Goal: Navigation & Orientation: Find specific page/section

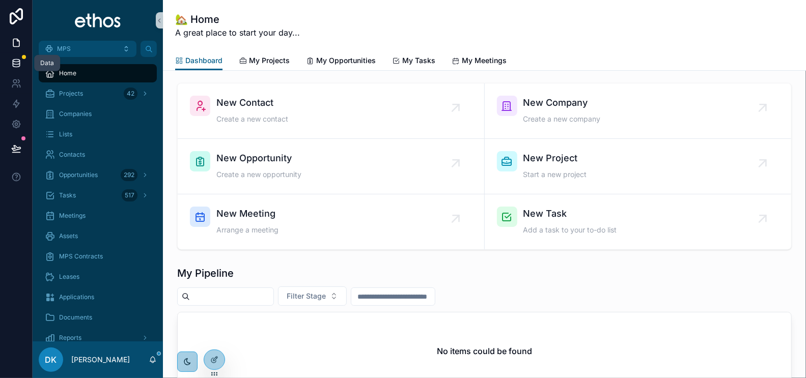
click at [15, 60] on icon at bounding box center [16, 61] width 7 height 3
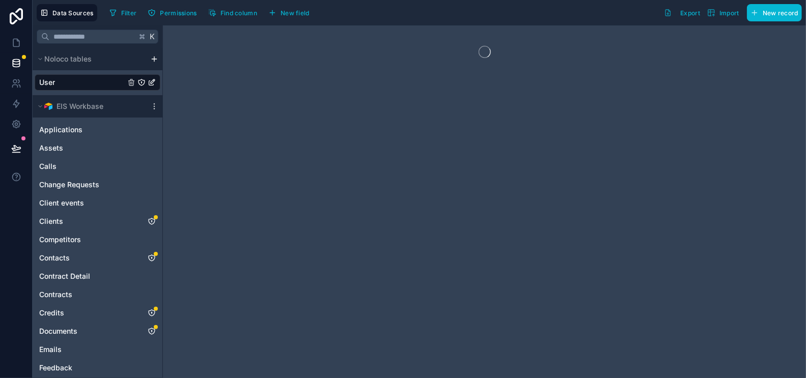
click at [87, 80] on div "User" at bounding box center [98, 82] width 126 height 16
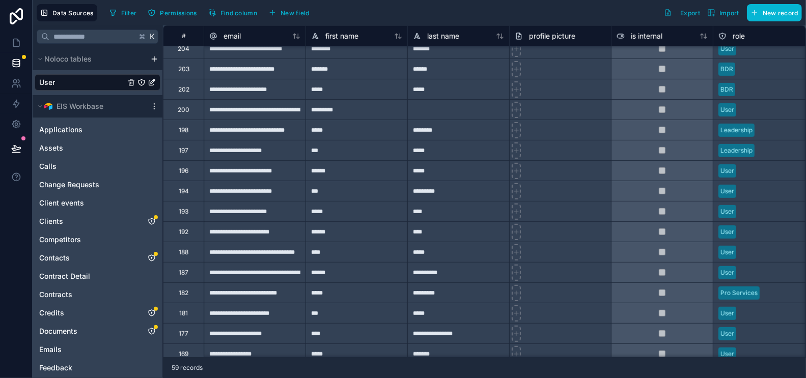
scroll to position [254, 0]
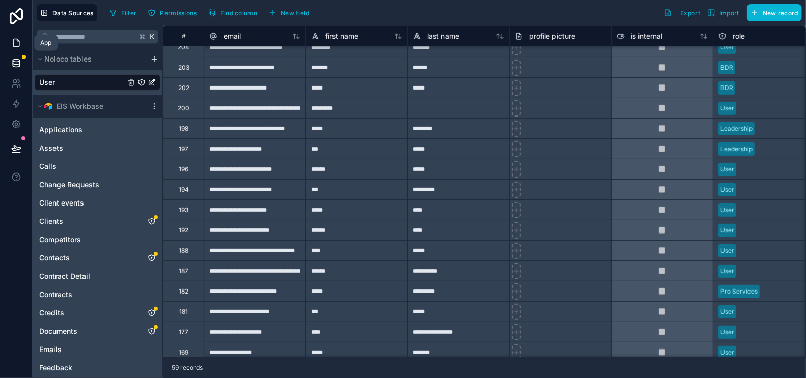
click at [15, 39] on icon at bounding box center [16, 43] width 6 height 8
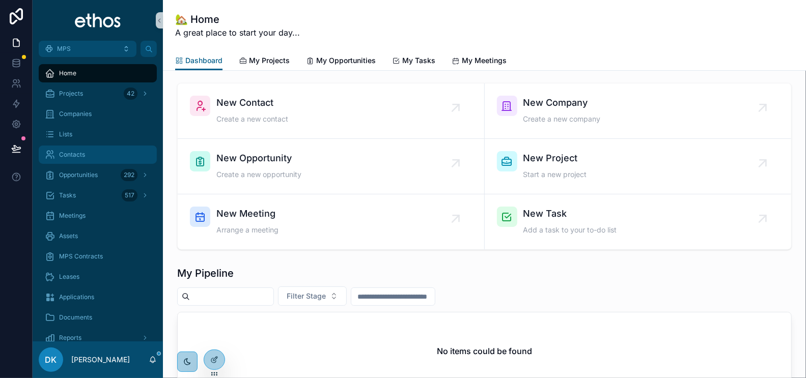
click at [106, 152] on div "Contacts" at bounding box center [98, 155] width 106 height 16
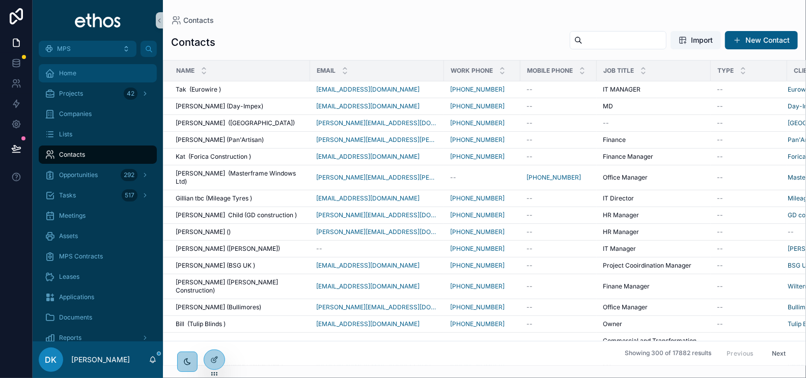
click at [79, 73] on div "Home" at bounding box center [98, 73] width 106 height 16
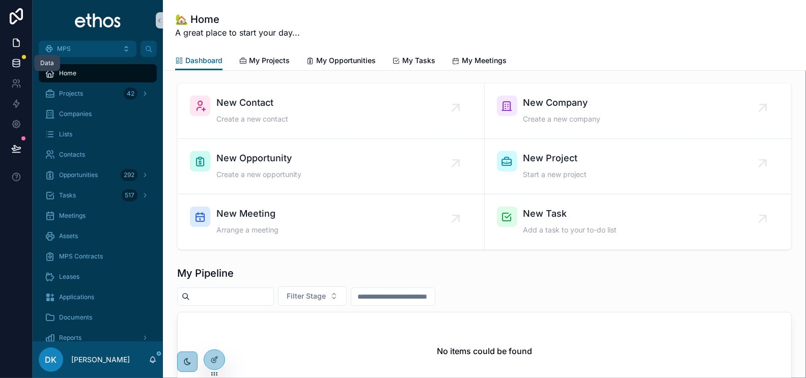
click at [17, 60] on icon at bounding box center [16, 61] width 7 height 3
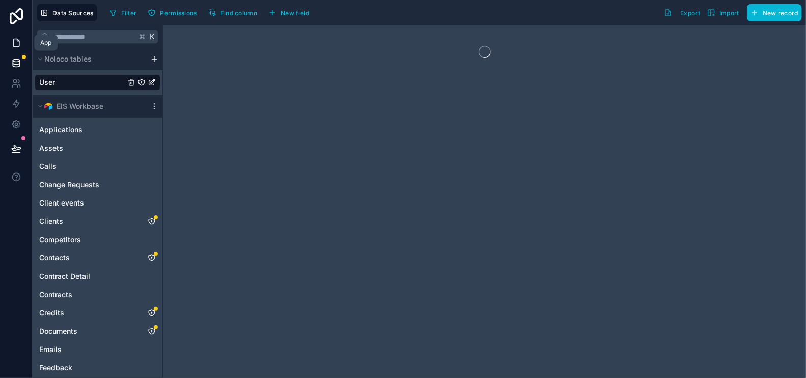
click at [11, 37] on link at bounding box center [16, 43] width 32 height 20
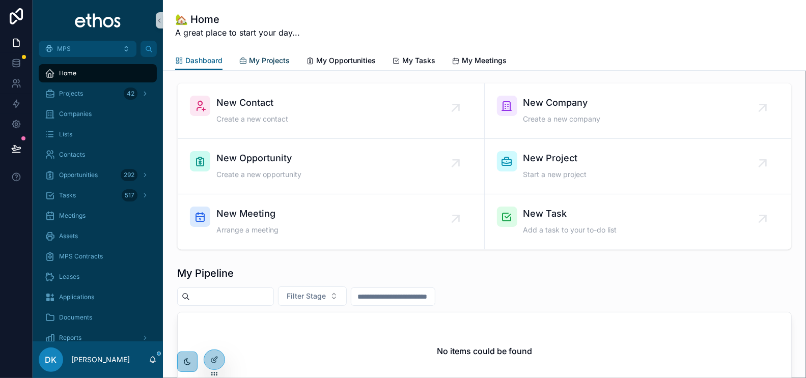
click at [273, 61] on span "My Projects" at bounding box center [269, 60] width 41 height 10
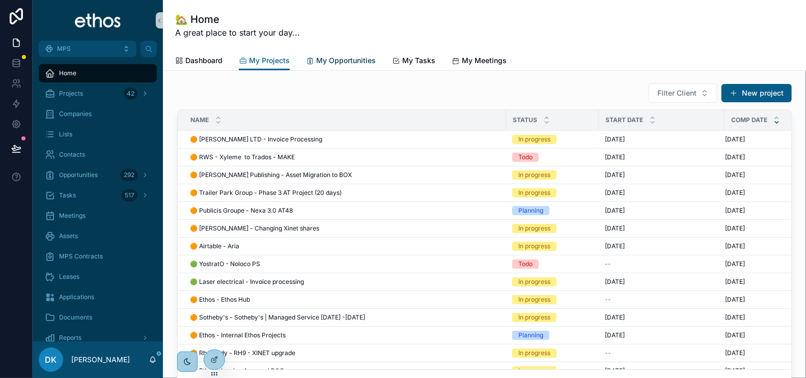
click at [347, 59] on span "My Opportunities" at bounding box center [346, 60] width 60 height 10
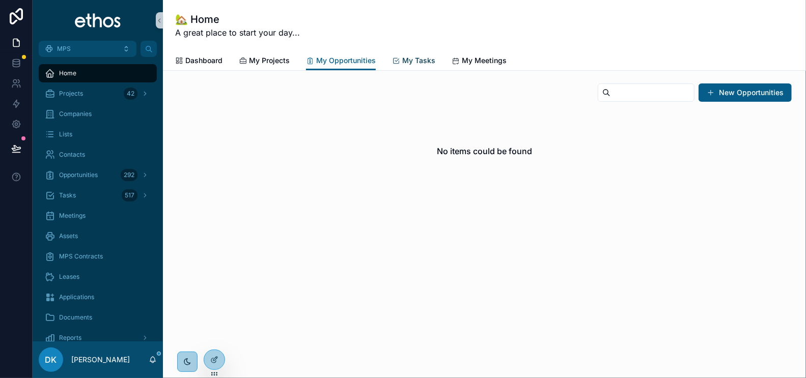
click at [420, 58] on span "My Tasks" at bounding box center [418, 60] width 33 height 10
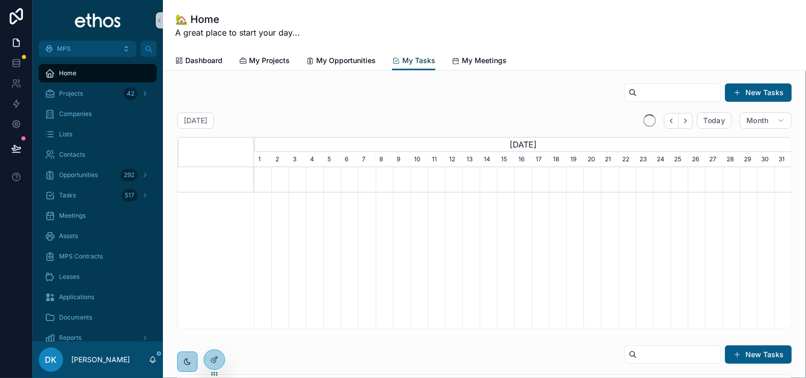
scroll to position [0, 538]
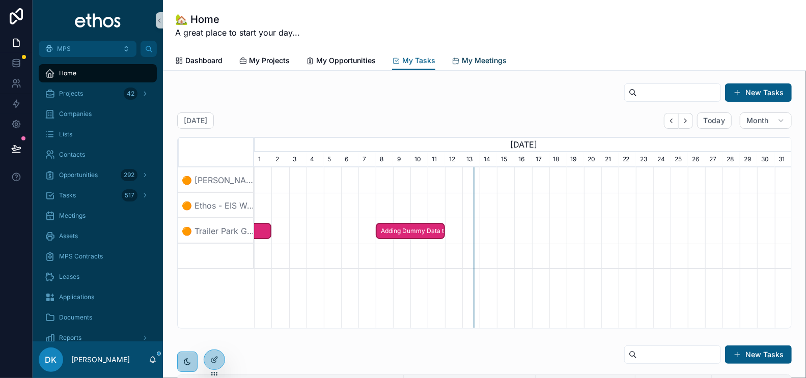
click at [472, 61] on span "My Meetings" at bounding box center [484, 60] width 45 height 10
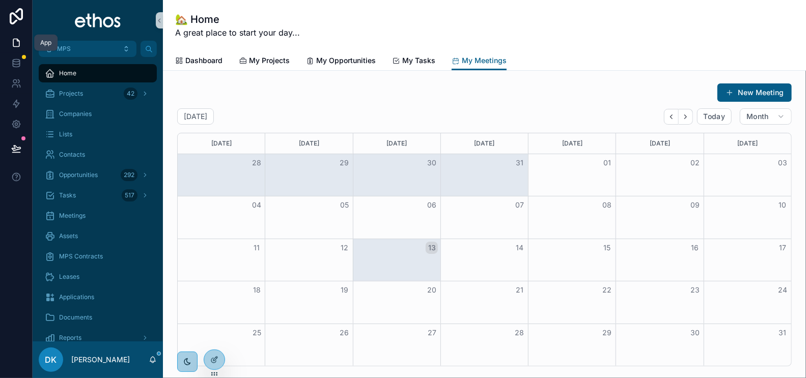
click at [20, 43] on icon at bounding box center [16, 43] width 10 height 10
click at [17, 58] on icon at bounding box center [16, 63] width 10 height 10
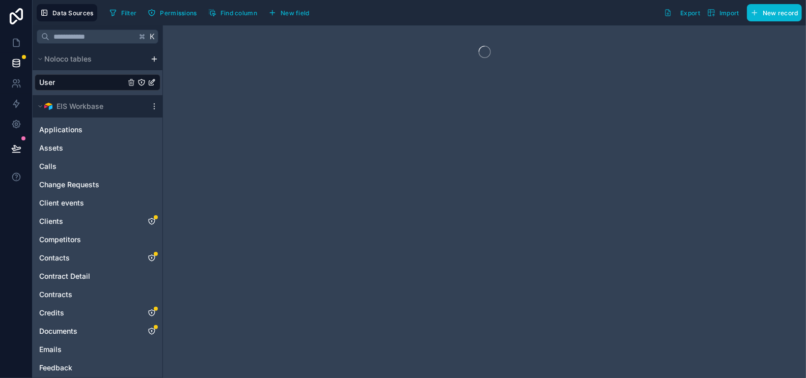
click at [77, 82] on div "User" at bounding box center [98, 82] width 126 height 16
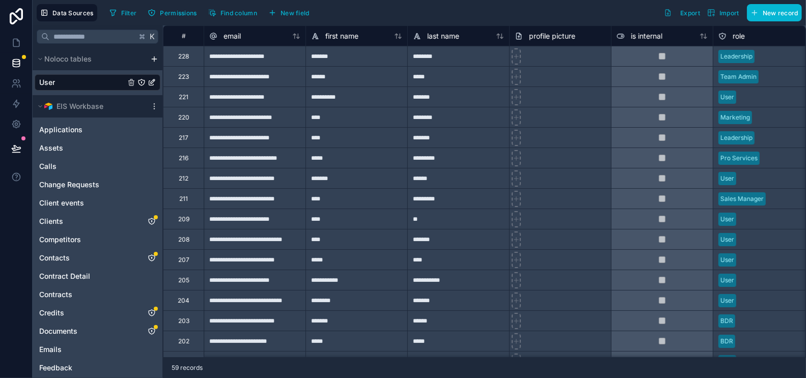
click at [479, 260] on div "****" at bounding box center [458, 259] width 102 height 20
